Goal: Navigation & Orientation: Go to known website

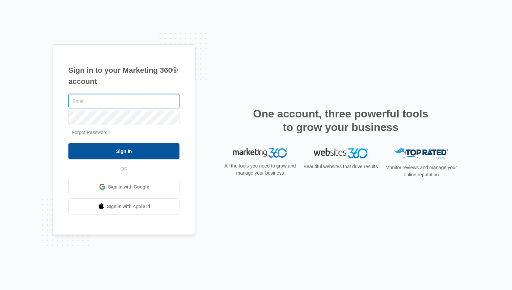
type input "[EMAIL_ADDRESS][DOMAIN_NAME]"
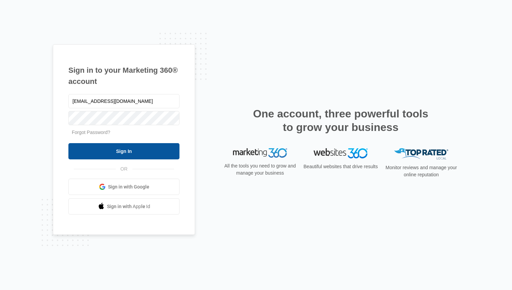
click at [88, 148] on input "Sign In" at bounding box center [123, 151] width 111 height 16
